Goal: Information Seeking & Learning: Check status

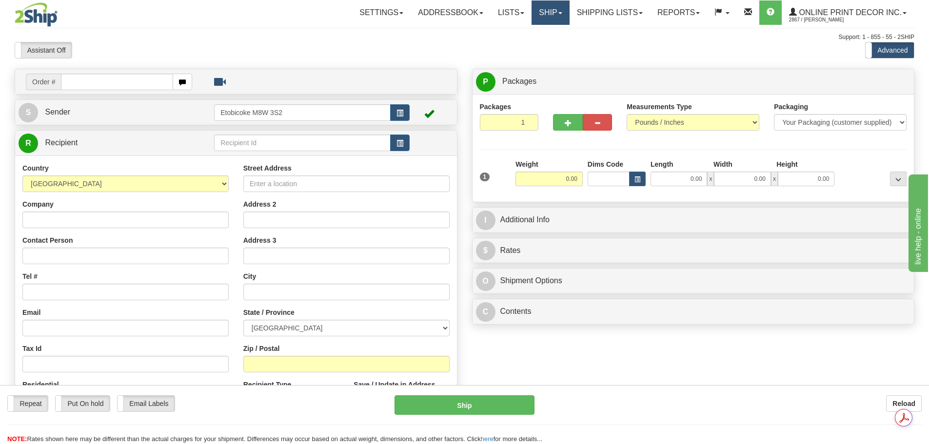
click at [542, 7] on link "Ship" at bounding box center [551, 12] width 38 height 24
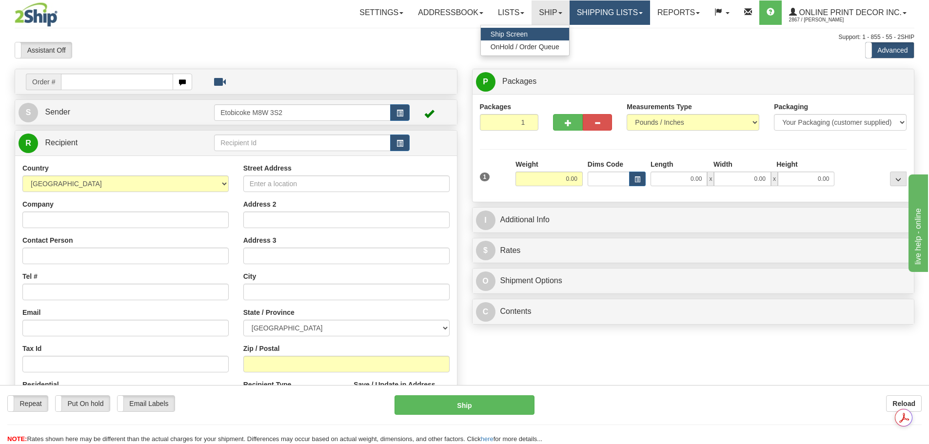
click at [592, 14] on link "Shipping lists" at bounding box center [610, 12] width 80 height 24
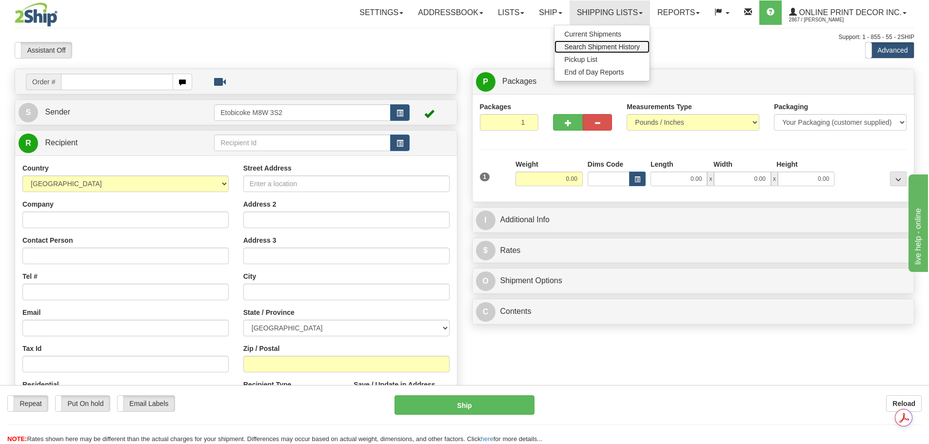
click at [599, 43] on span "Search Shipment History" at bounding box center [602, 47] width 76 height 8
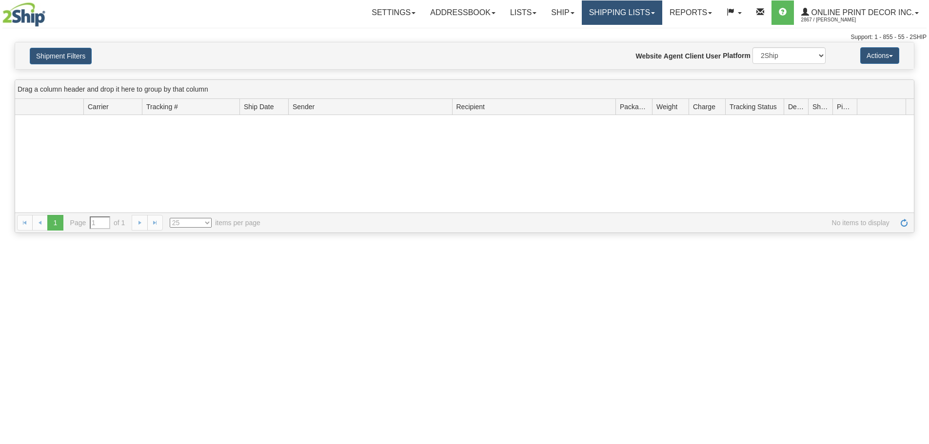
type input "From 09/04/2025 To 09/05/2025"
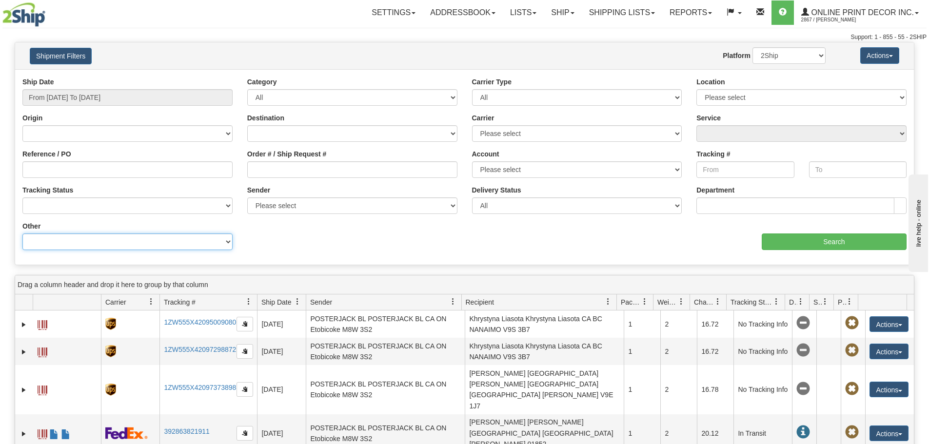
click at [73, 247] on select "Billing Account # Billing Type BOL # (LTL) Commodity Or Documents Consolidation…" at bounding box center [127, 242] width 210 height 17
select select "Recipient_ZIP"
click at [22, 234] on select "Billing Account # Billing Type BOL # (LTL) Commodity Or Documents Consolidation…" at bounding box center [127, 242] width 210 height 17
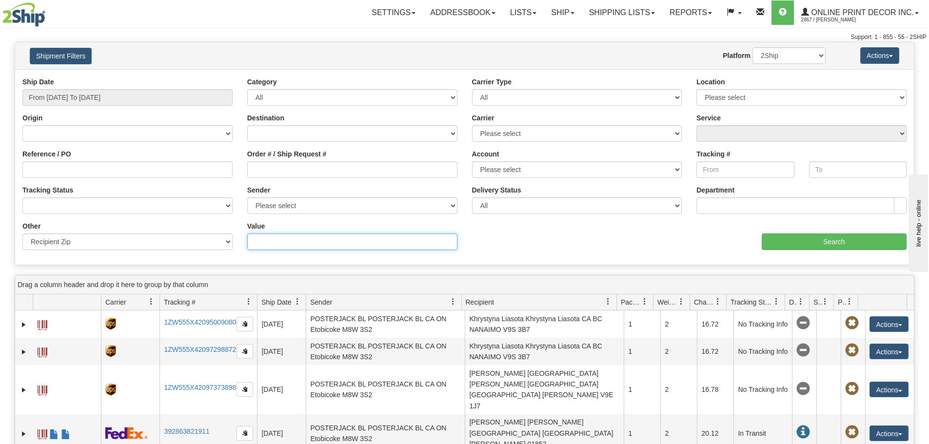
click at [307, 246] on input "Value" at bounding box center [352, 242] width 210 height 17
paste input "417848"
click at [272, 240] on input "417848" at bounding box center [352, 242] width 210 height 17
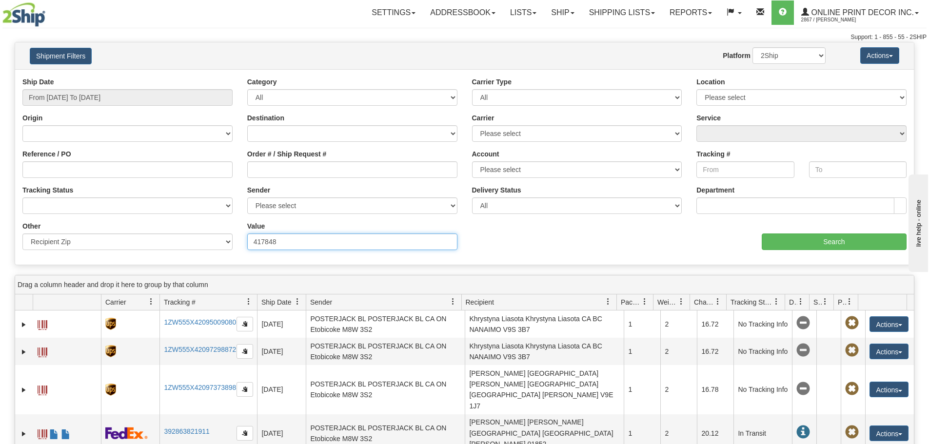
paste input "V0E 2S0"
type input "V0E 2S0"
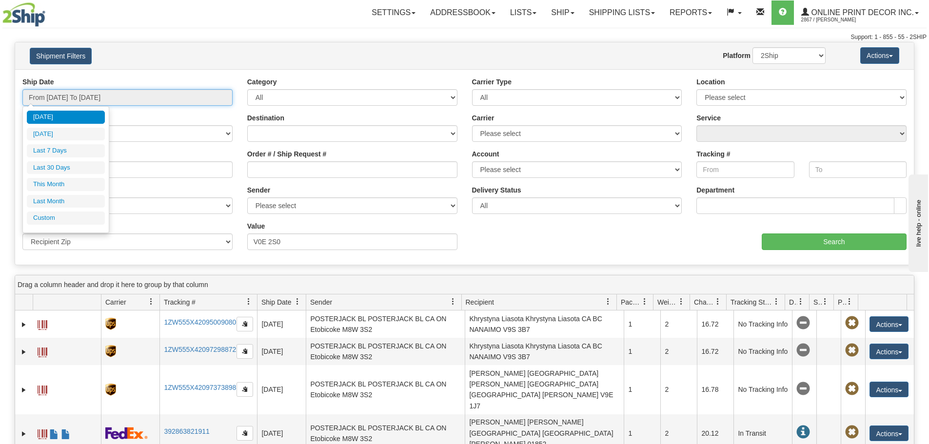
click at [132, 100] on input "From 09/04/2025 To 09/05/2025" at bounding box center [127, 97] width 210 height 17
click at [74, 211] on ul "Today Yesterday Last 7 Days Last 30 Days This Month Last Month Custom" at bounding box center [66, 168] width 78 height 114
click at [77, 216] on li "Custom" at bounding box center [66, 218] width 78 height 13
type input "08/01/2025"
type input "08/31/2025"
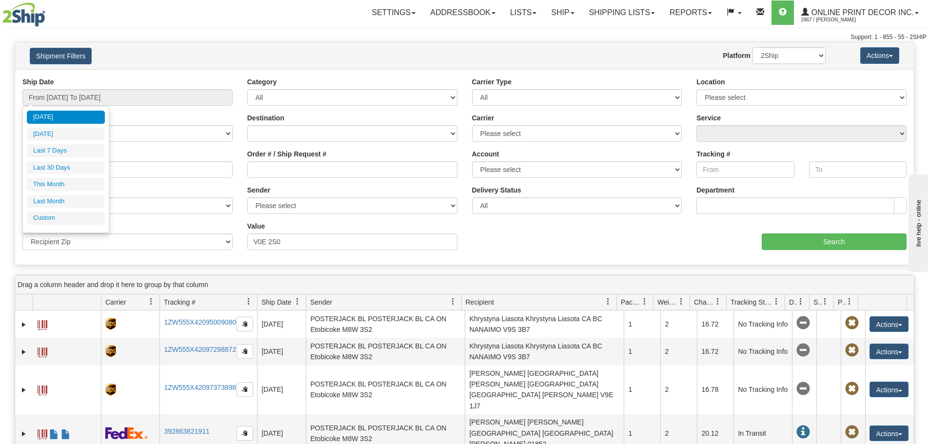
type input "09/01/2025"
type input "09/30/2025"
type input "[DATE]"
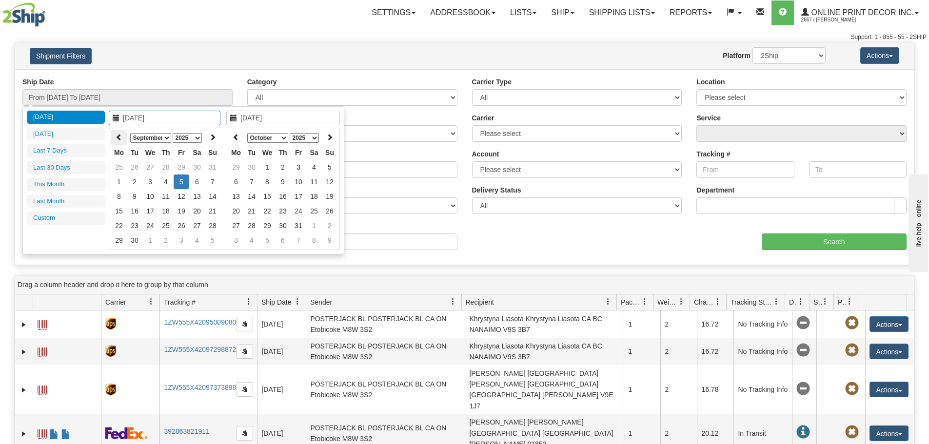
click at [121, 138] on icon at bounding box center [119, 137] width 7 height 7
type input "07/24/2025"
click at [167, 212] on td "24" at bounding box center [166, 211] width 16 height 15
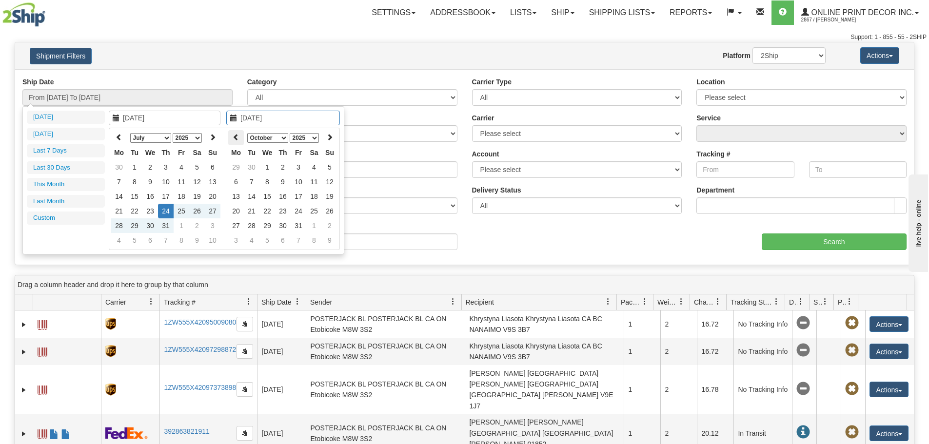
click at [231, 138] on th at bounding box center [236, 137] width 16 height 15
click at [234, 138] on icon at bounding box center [236, 137] width 7 height 7
click at [332, 139] on icon at bounding box center [329, 137] width 7 height 7
type input "08/10/2025"
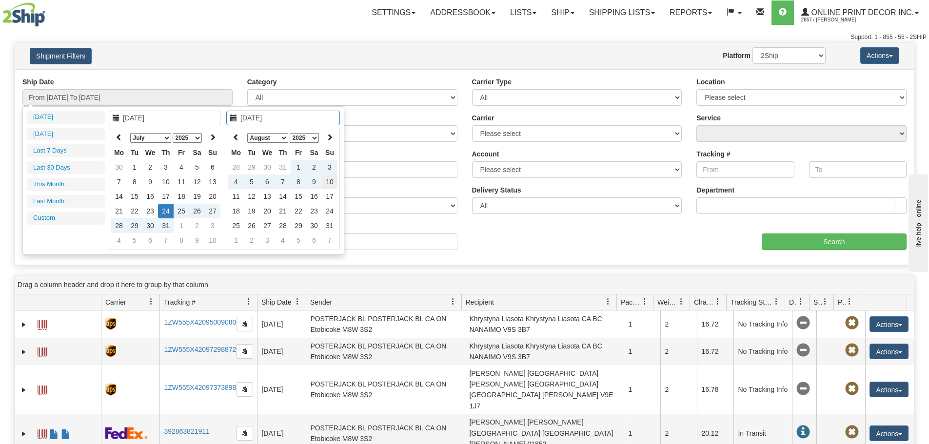
click at [326, 180] on td "10" at bounding box center [330, 182] width 16 height 15
type input "From 07/24/2025 To 08/10/2025"
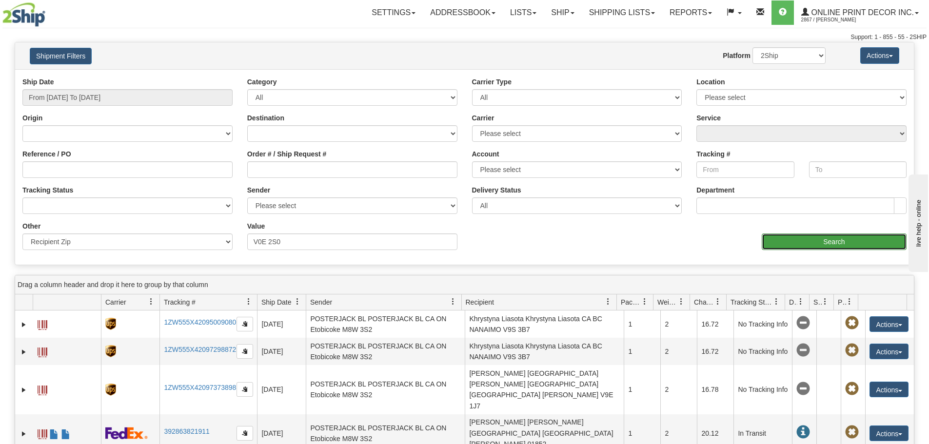
click at [829, 242] on input "Search" at bounding box center [834, 242] width 145 height 17
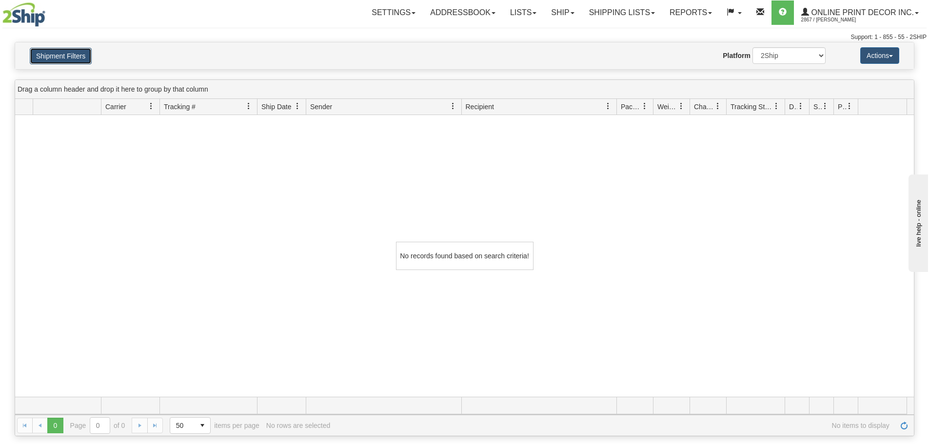
click at [77, 54] on button "Shipment Filters" at bounding box center [61, 56] width 62 height 17
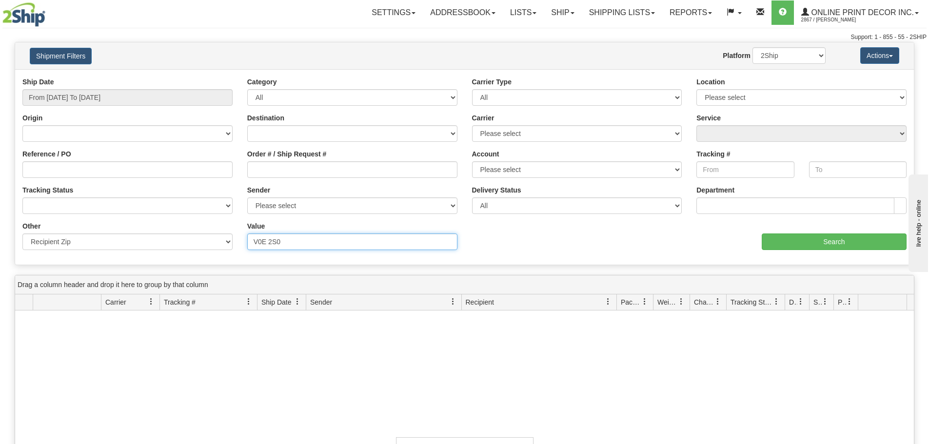
click at [271, 240] on input "V0E 2S0" at bounding box center [352, 242] width 210 height 17
type input "V0E2S0"
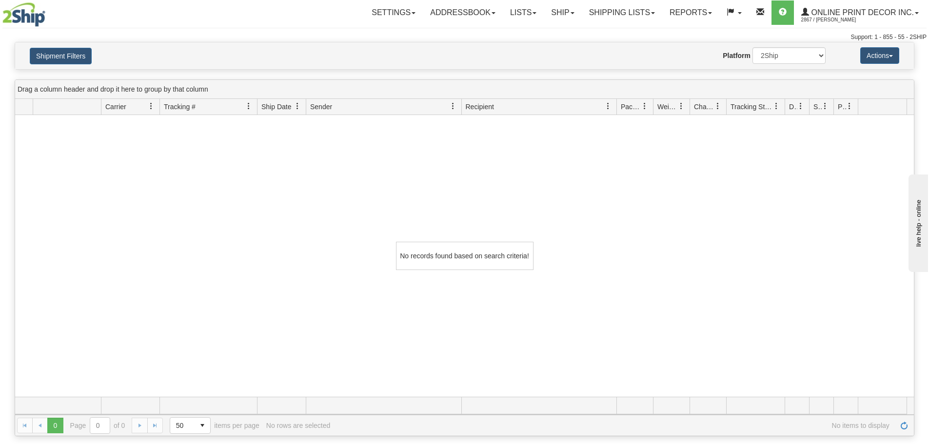
click at [79, 46] on div "Shipment Filters Website Agent Nothing selected Client User Platform 2Ship Impo…" at bounding box center [464, 55] width 899 height 27
click at [84, 57] on button "Shipment Filters" at bounding box center [61, 56] width 62 height 17
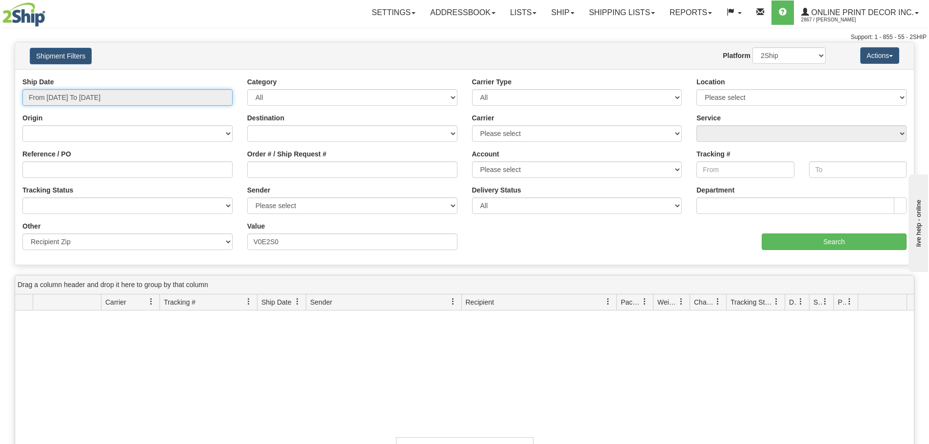
click at [119, 101] on input "From 07/24/2025 To 08/10/2025" at bounding box center [127, 97] width 210 height 17
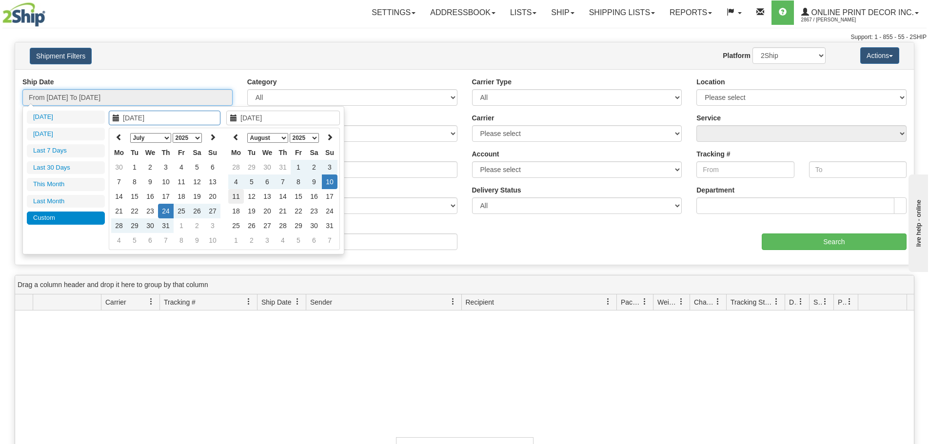
type input "08/11/2025"
click at [238, 194] on td "11" at bounding box center [236, 196] width 16 height 15
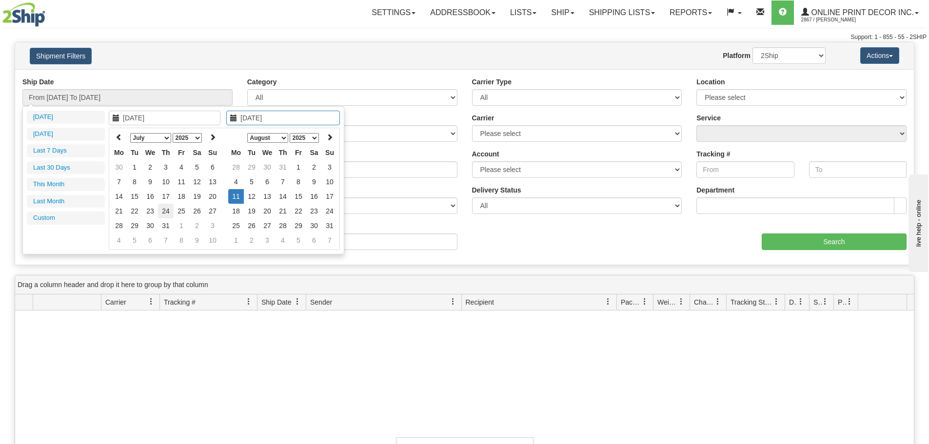
type input "07/24/2025"
click at [168, 212] on td "24" at bounding box center [166, 211] width 16 height 15
type input "07/24/2025"
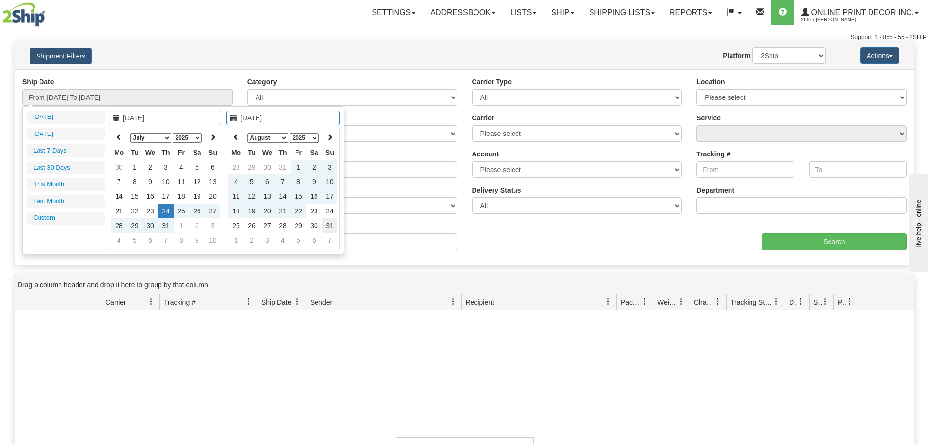
type input "08/31/2025"
click at [326, 221] on td "31" at bounding box center [330, 226] width 16 height 15
type input "From 07/24/2025 To 08/31/2025"
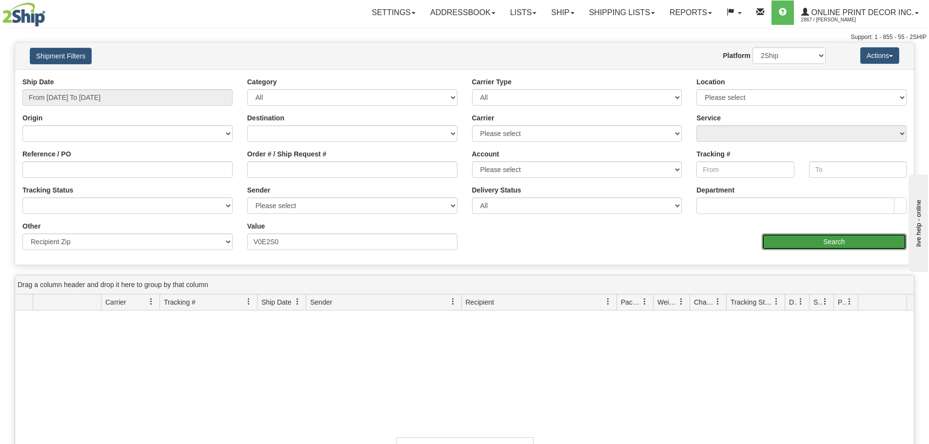
click at [786, 241] on input "Search" at bounding box center [834, 242] width 145 height 17
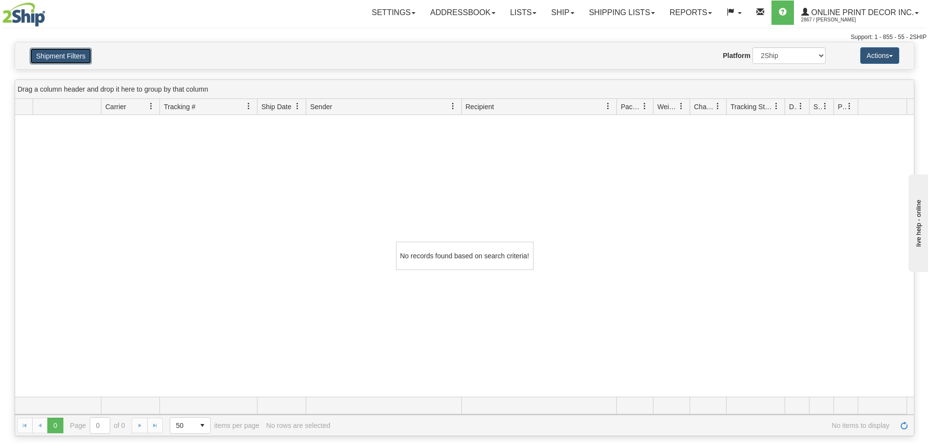
click at [77, 56] on button "Shipment Filters" at bounding box center [61, 56] width 62 height 17
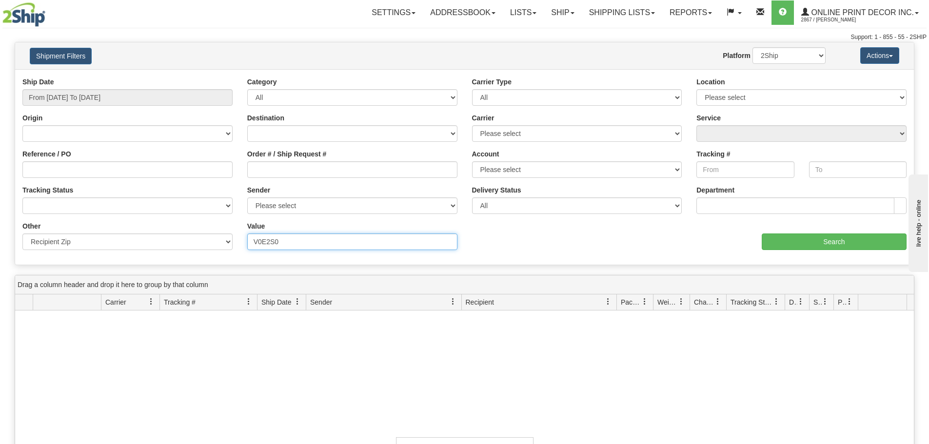
click at [268, 241] on input "V0E2S0" at bounding box center [352, 242] width 210 height 17
type input "V0E 2S0"
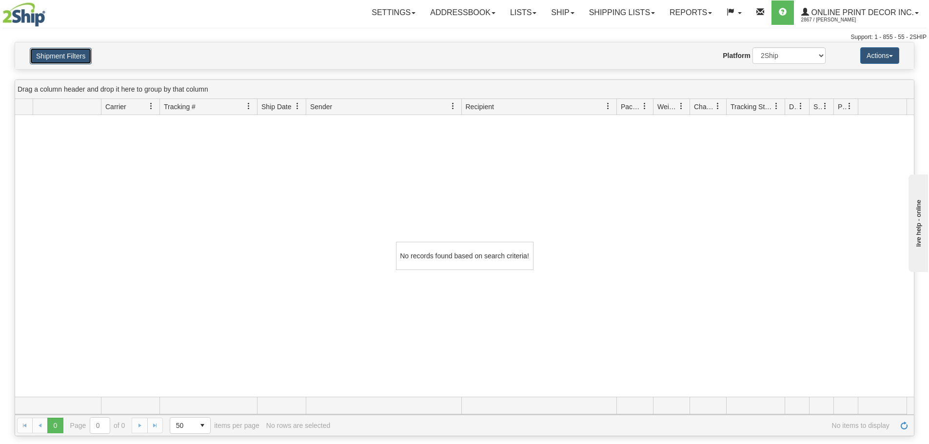
click at [70, 50] on button "Shipment Filters" at bounding box center [61, 56] width 62 height 17
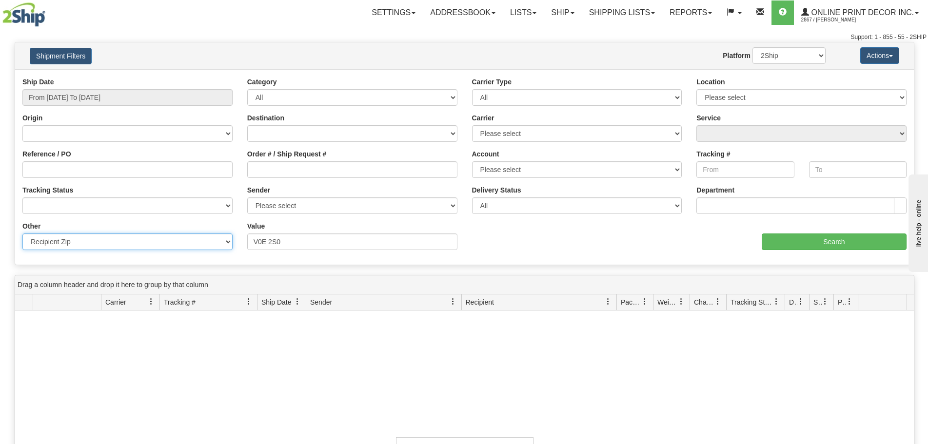
click at [90, 243] on select "Billing Account # Billing Type BOL # (LTL) Commodity Or Documents Consolidation…" at bounding box center [127, 242] width 210 height 17
select select "Recipient_City"
click at [22, 234] on select "Billing Account # Billing Type BOL # (LTL) Commodity Or Documents Consolidation…" at bounding box center [127, 242] width 210 height 17
click at [270, 238] on input "Value" at bounding box center [352, 242] width 210 height 17
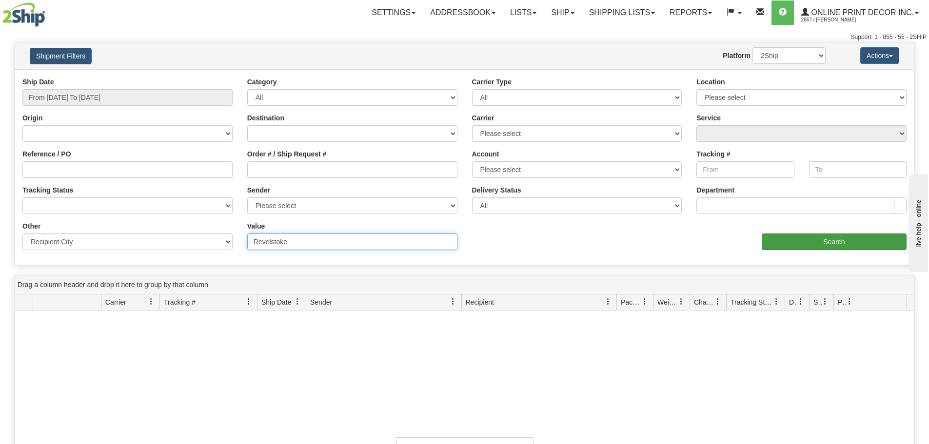
type input "Revelstoke"
click at [862, 238] on input "Search" at bounding box center [834, 242] width 145 height 17
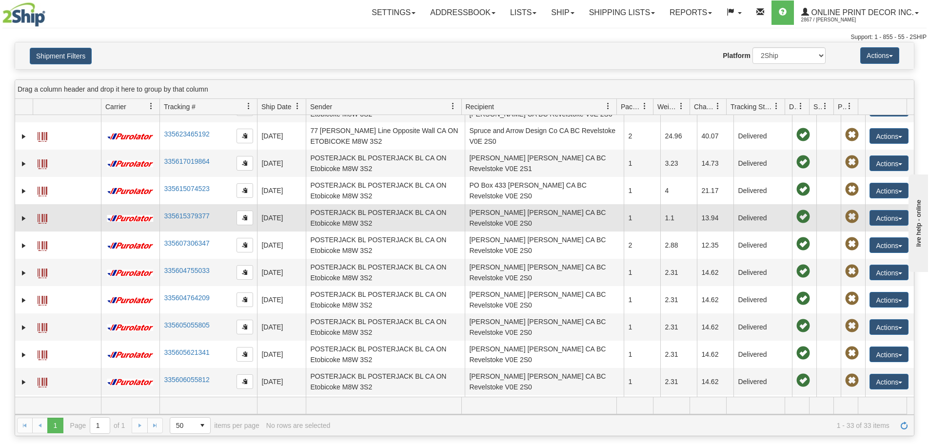
scroll to position [488, 0]
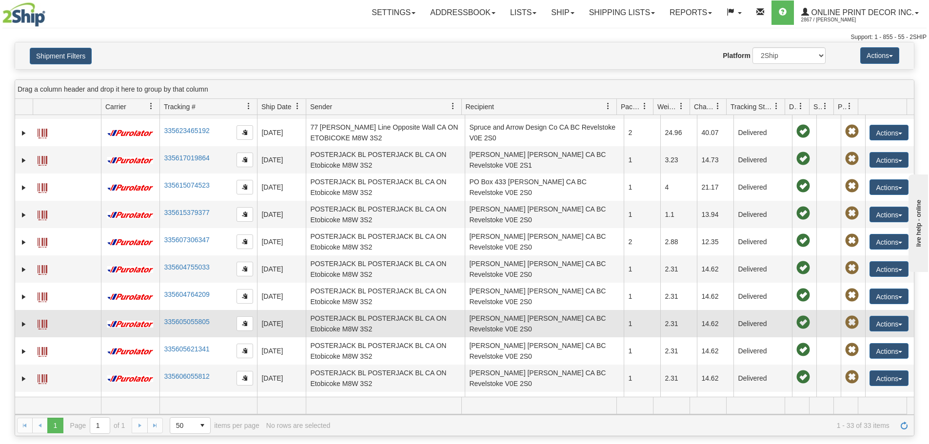
click at [47, 323] on span at bounding box center [43, 325] width 10 height 10
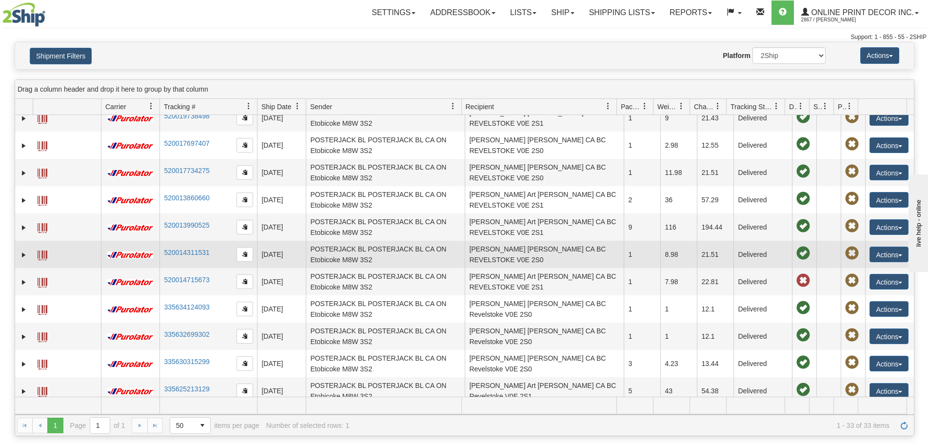
scroll to position [146, 0]
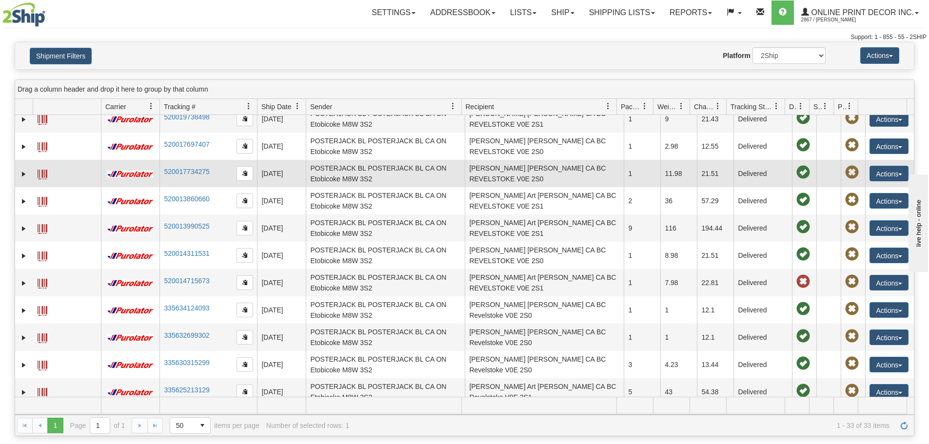
click at [41, 177] on span at bounding box center [43, 175] width 10 height 10
